Goal: Task Accomplishment & Management: Use online tool/utility

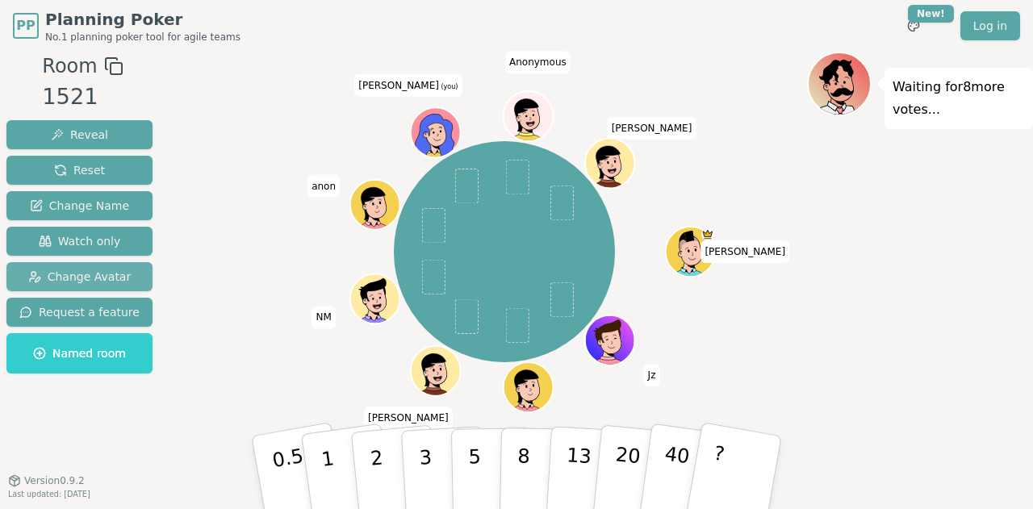
click at [103, 279] on span "Change Avatar" at bounding box center [79, 277] width 103 height 16
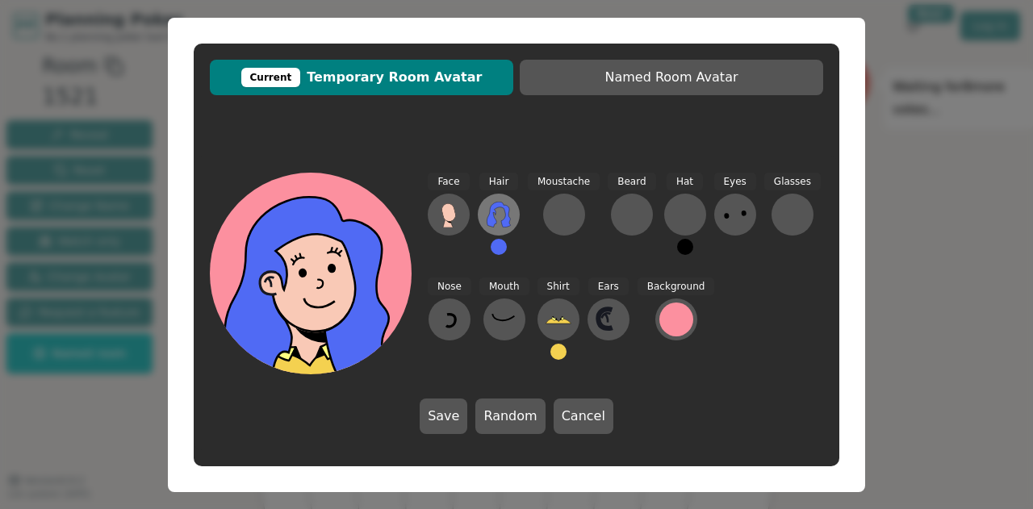
click at [502, 215] on icon at bounding box center [499, 215] width 26 height 26
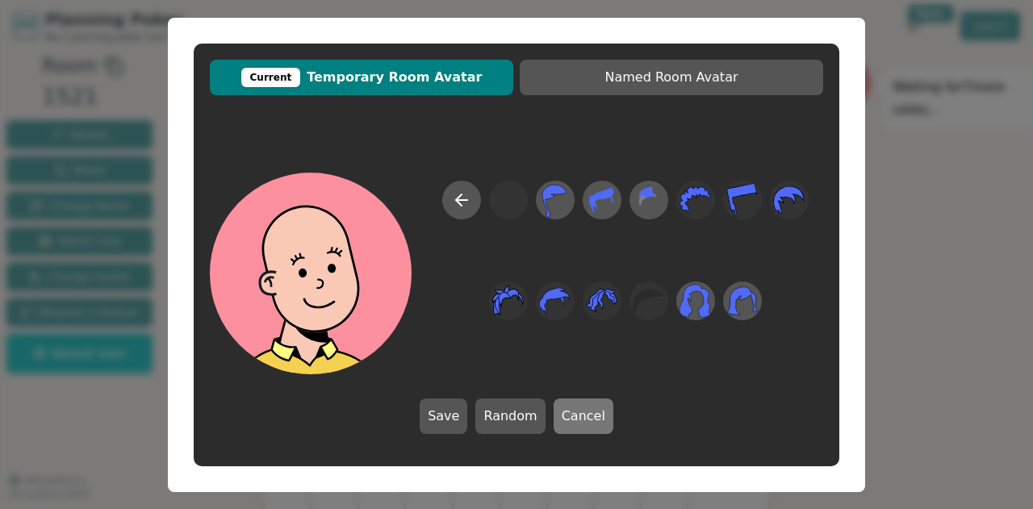
click at [578, 421] on button "Cancel" at bounding box center [584, 417] width 60 height 36
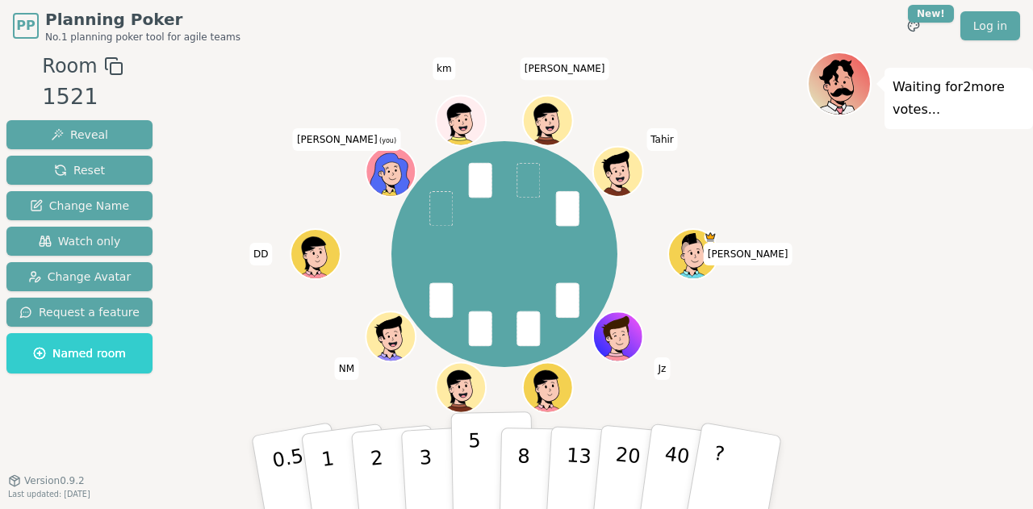
click at [484, 444] on button "5" at bounding box center [492, 473] width 83 height 123
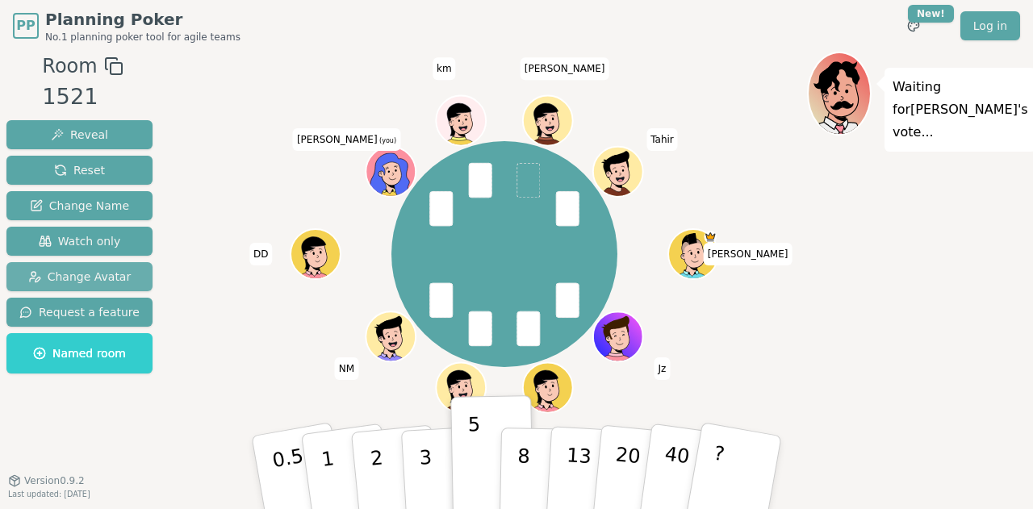
click at [93, 281] on span "Change Avatar" at bounding box center [79, 277] width 103 height 16
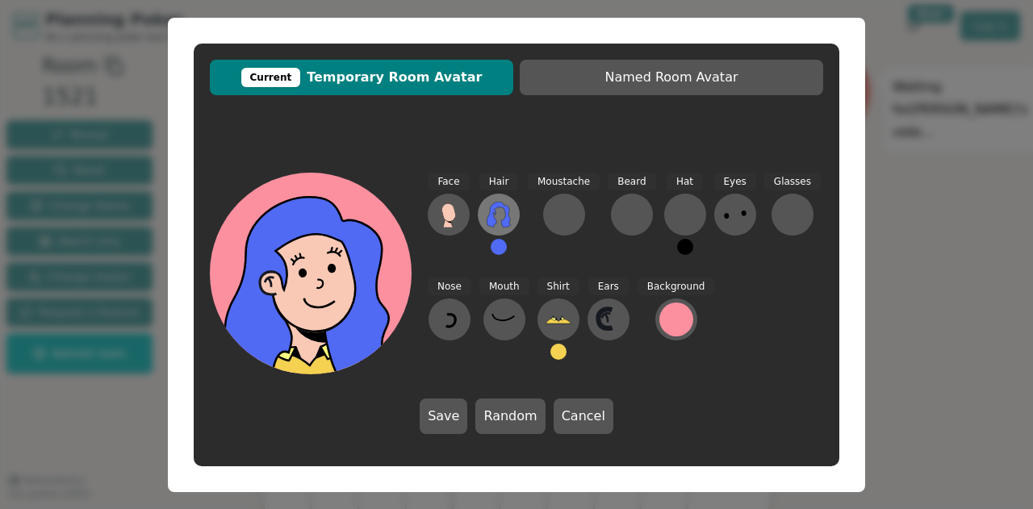
click at [512, 218] on button at bounding box center [499, 215] width 42 height 42
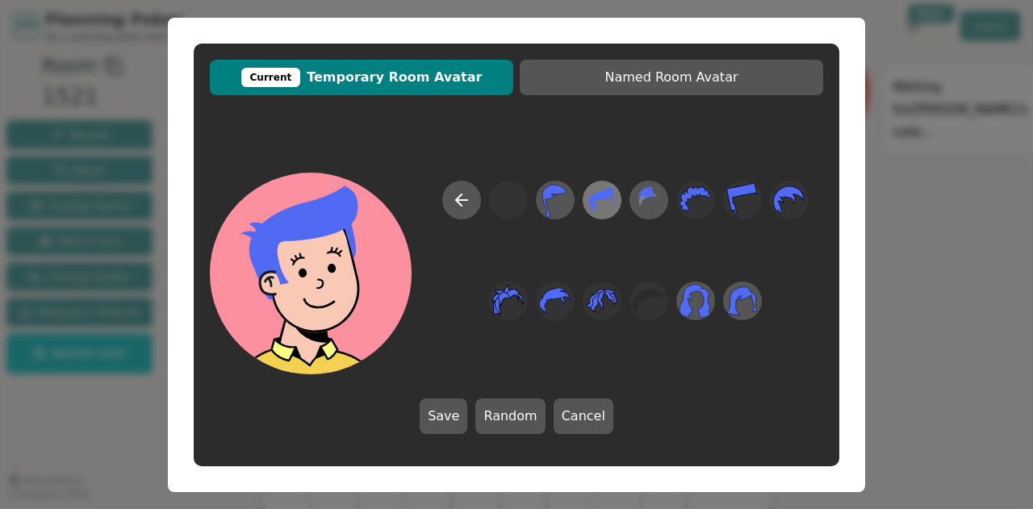
click at [603, 198] on icon at bounding box center [602, 200] width 24 height 26
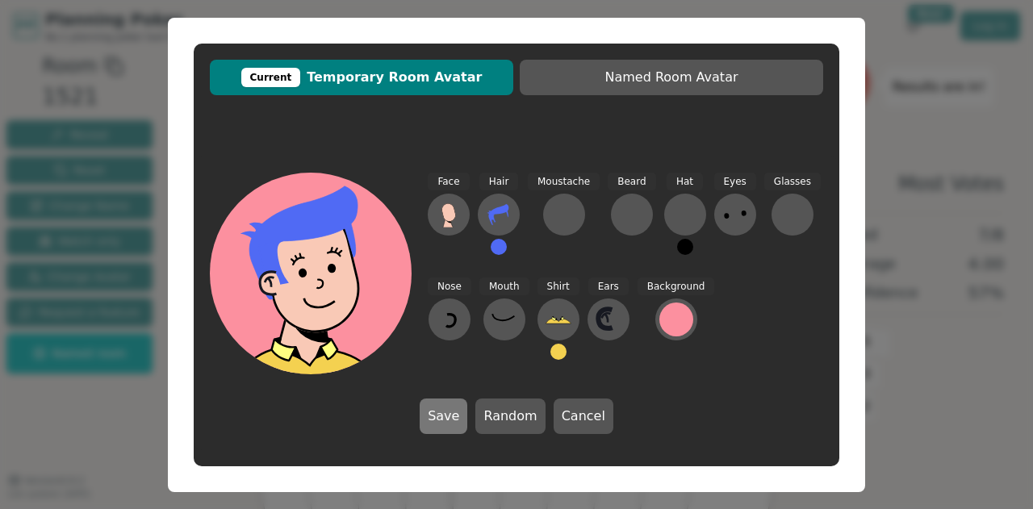
click at [452, 415] on button "Save" at bounding box center [444, 417] width 48 height 36
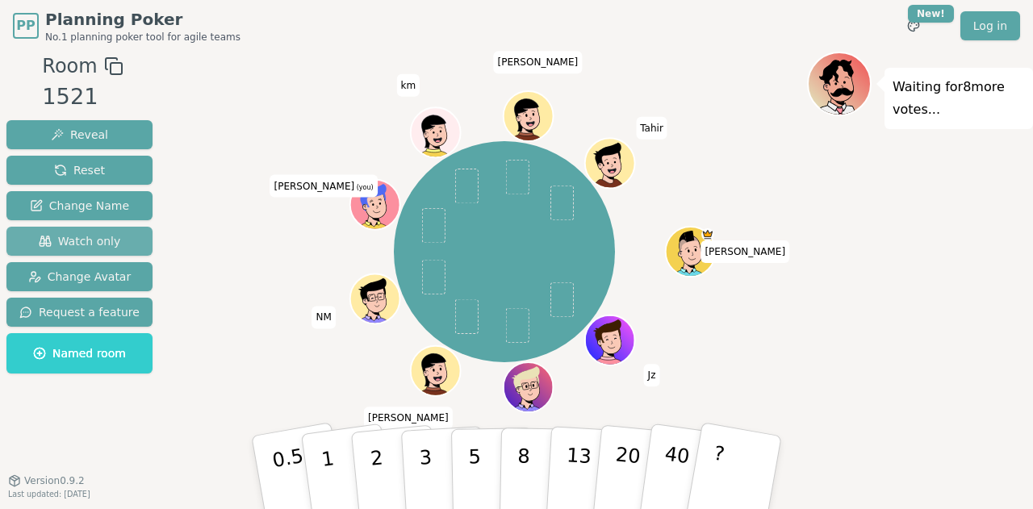
click at [97, 237] on span "Watch only" at bounding box center [80, 241] width 82 height 16
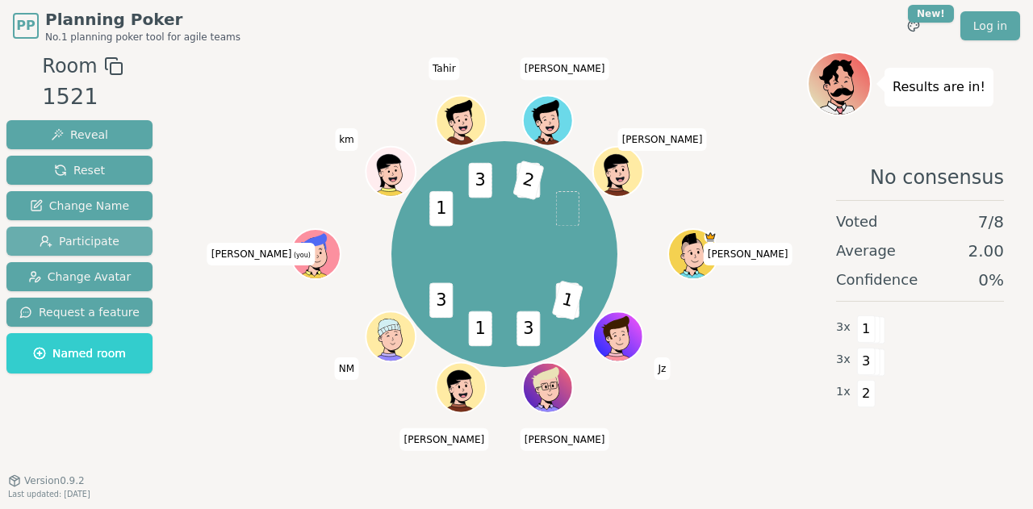
click at [91, 237] on span "Participate" at bounding box center [80, 241] width 80 height 16
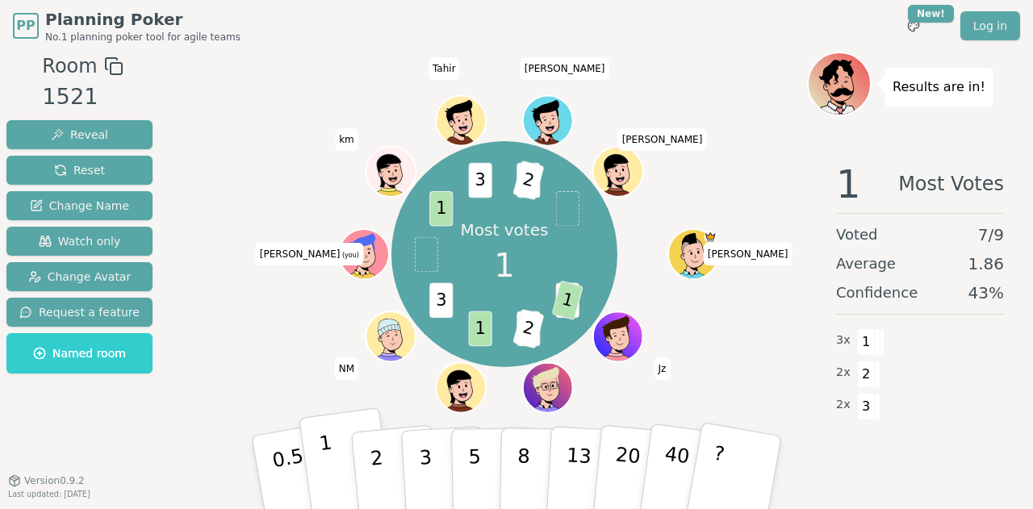
click at [336, 471] on button "1" at bounding box center [347, 473] width 96 height 131
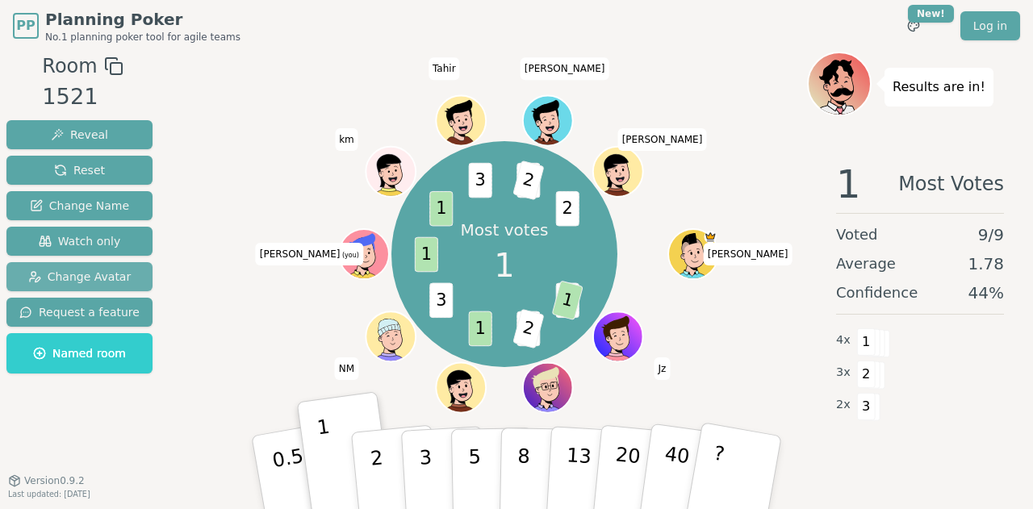
click at [102, 275] on span "Change Avatar" at bounding box center [79, 277] width 103 height 16
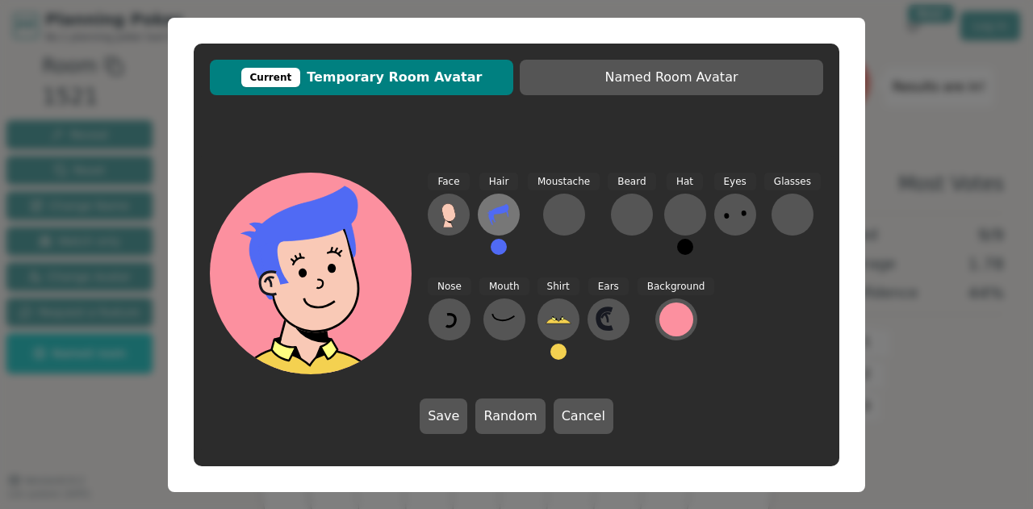
click at [499, 216] on icon at bounding box center [499, 215] width 26 height 26
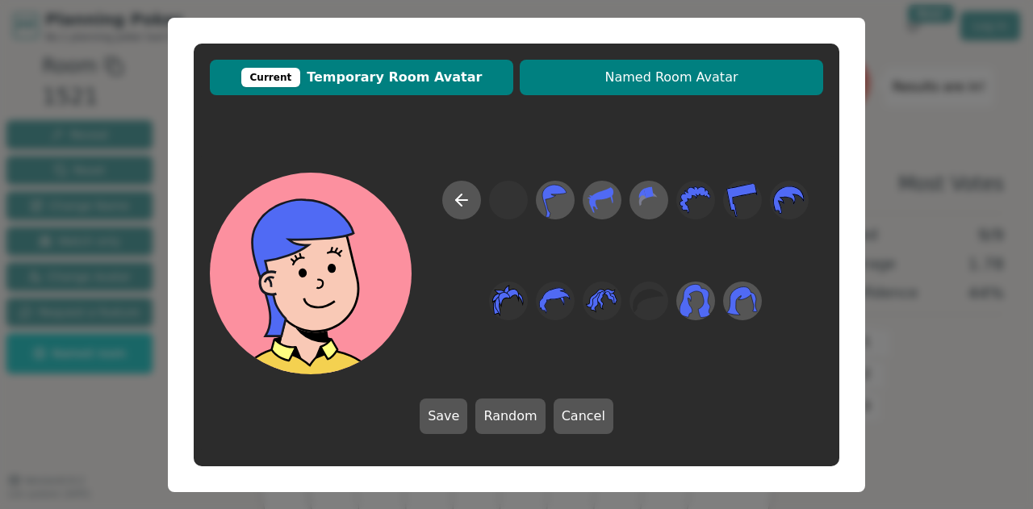
click at [660, 81] on span "Named Room Avatar" at bounding box center [671, 77] width 287 height 19
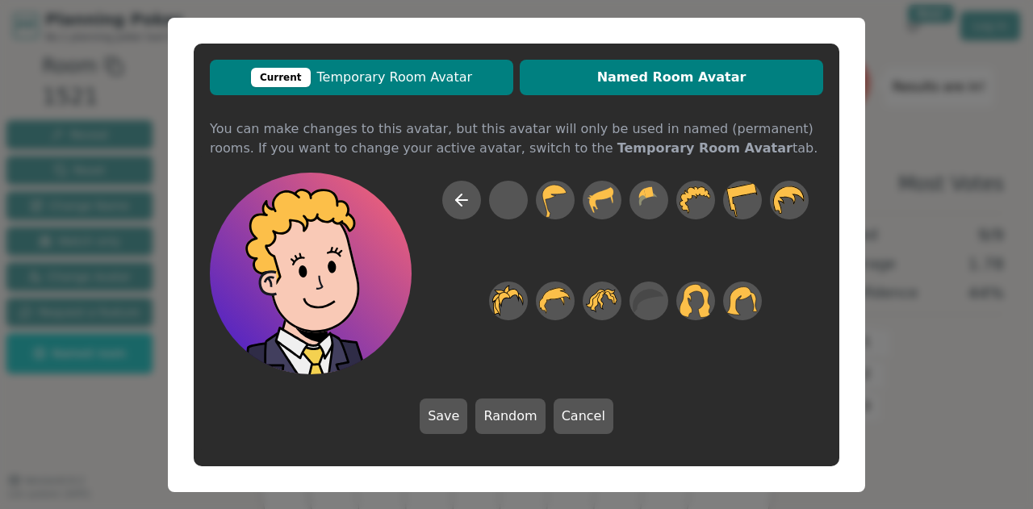
click at [427, 72] on span "Current Temporary Room Avatar" at bounding box center [361, 77] width 287 height 19
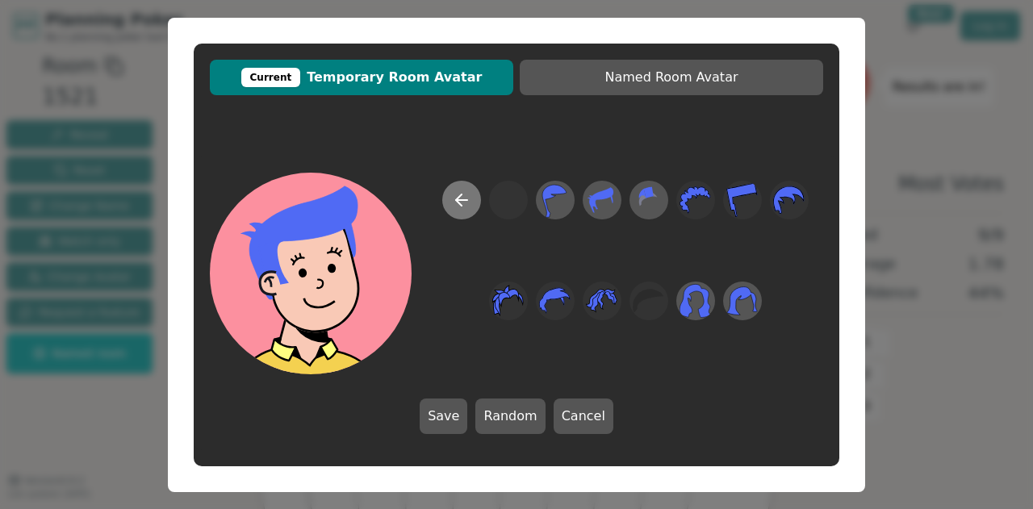
click at [467, 189] on button at bounding box center [461, 200] width 39 height 39
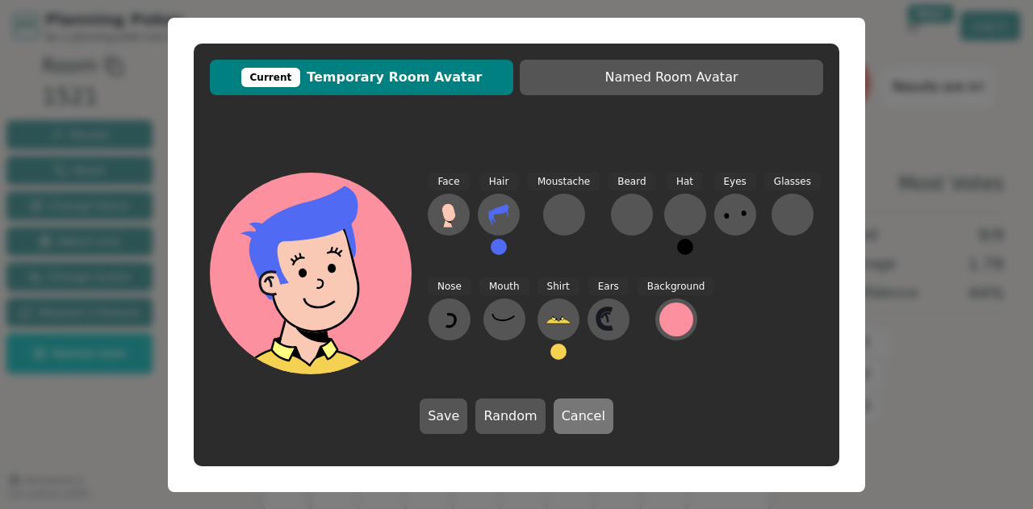
click at [585, 416] on button "Cancel" at bounding box center [584, 417] width 60 height 36
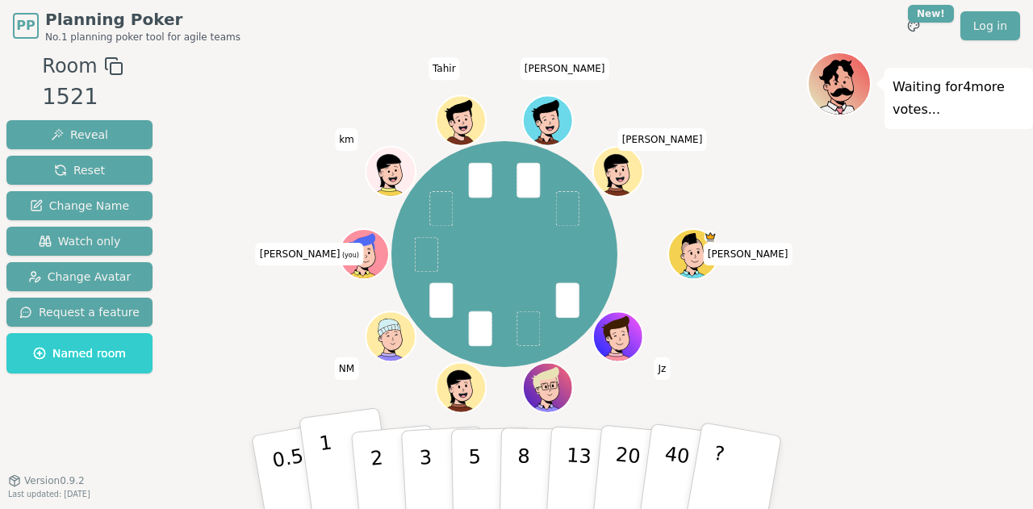
click at [333, 462] on button "1" at bounding box center [347, 473] width 96 height 131
